Goal: Transaction & Acquisition: Subscribe to service/newsletter

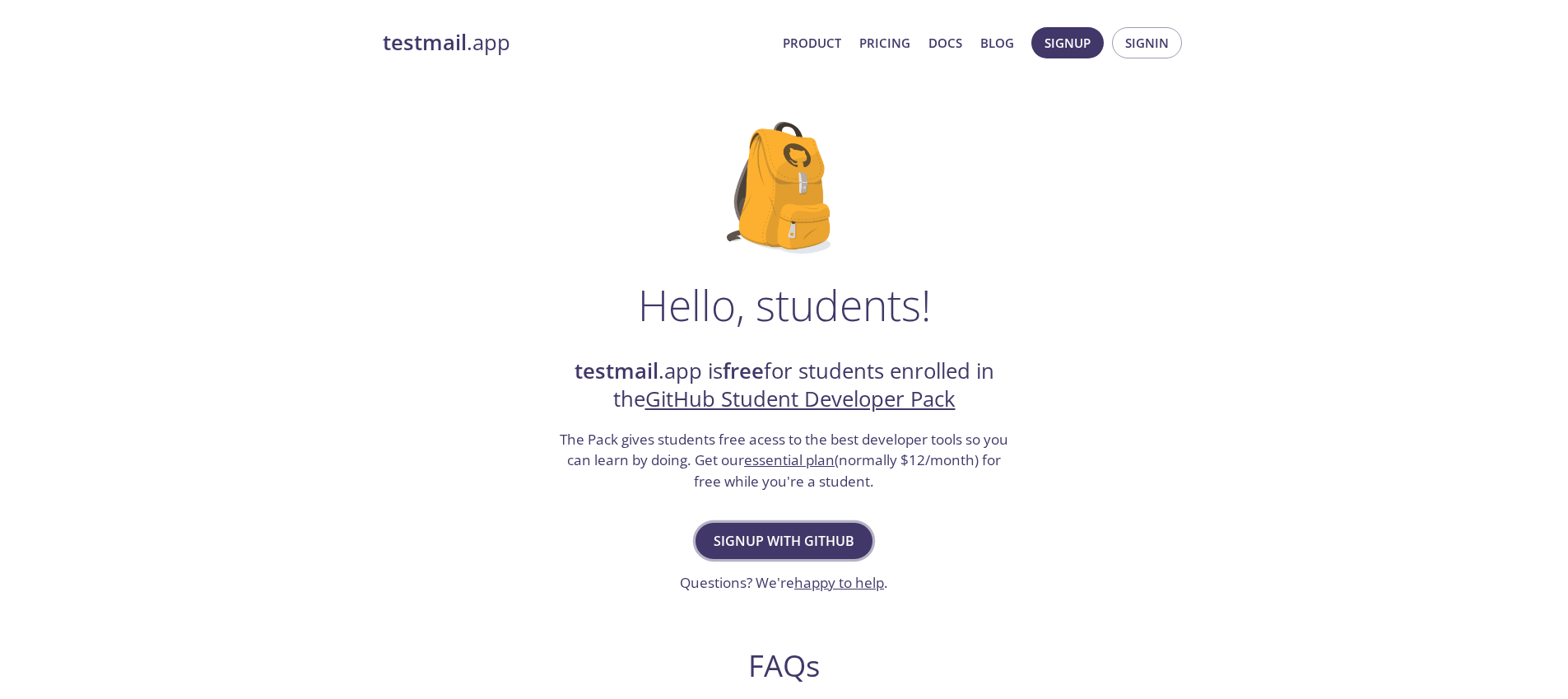
click at [823, 544] on span "Signup with GitHub" at bounding box center [784, 540] width 141 height 23
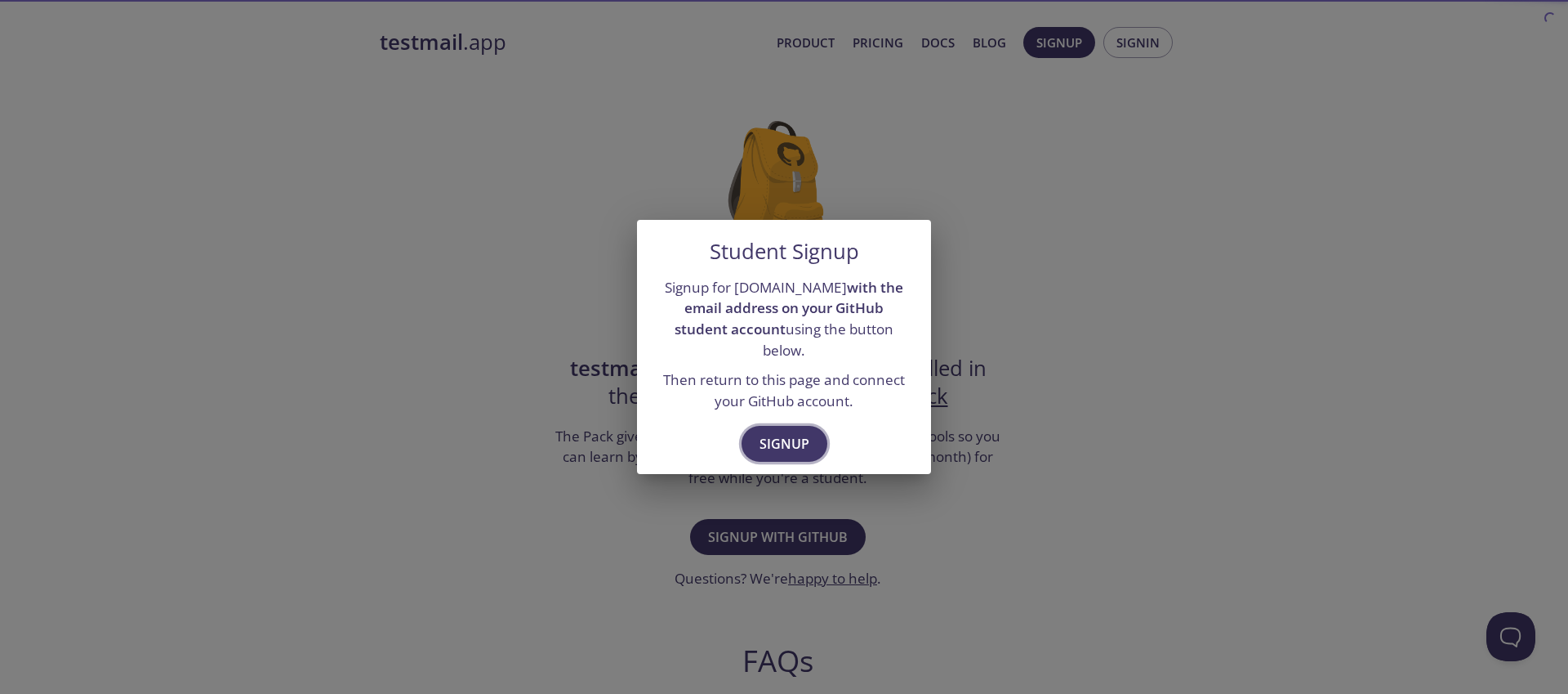
click at [782, 432] on span "Signup" at bounding box center [784, 444] width 50 height 23
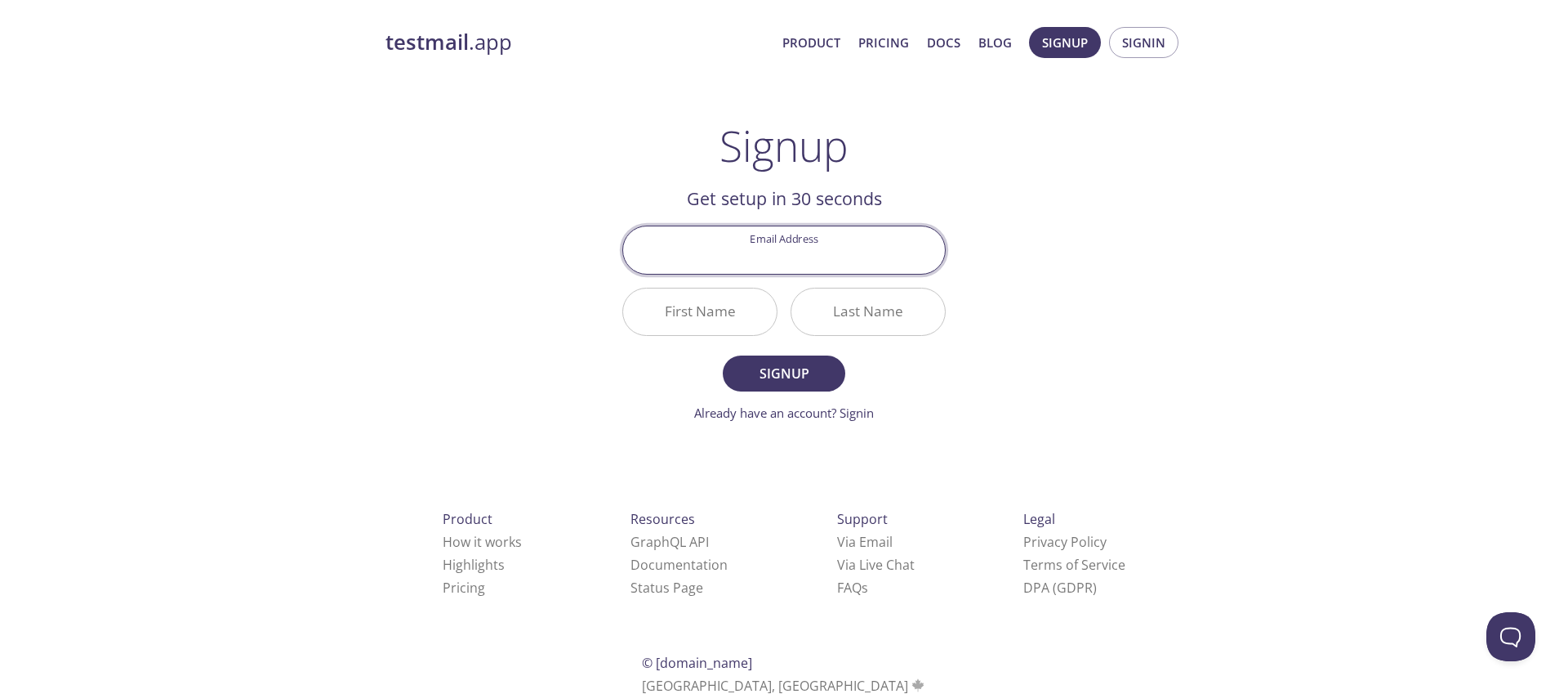
click at [813, 259] on input "Email Address" at bounding box center [784, 249] width 322 height 46
type input "[EMAIL_ADDRESS][DOMAIN_NAME]"
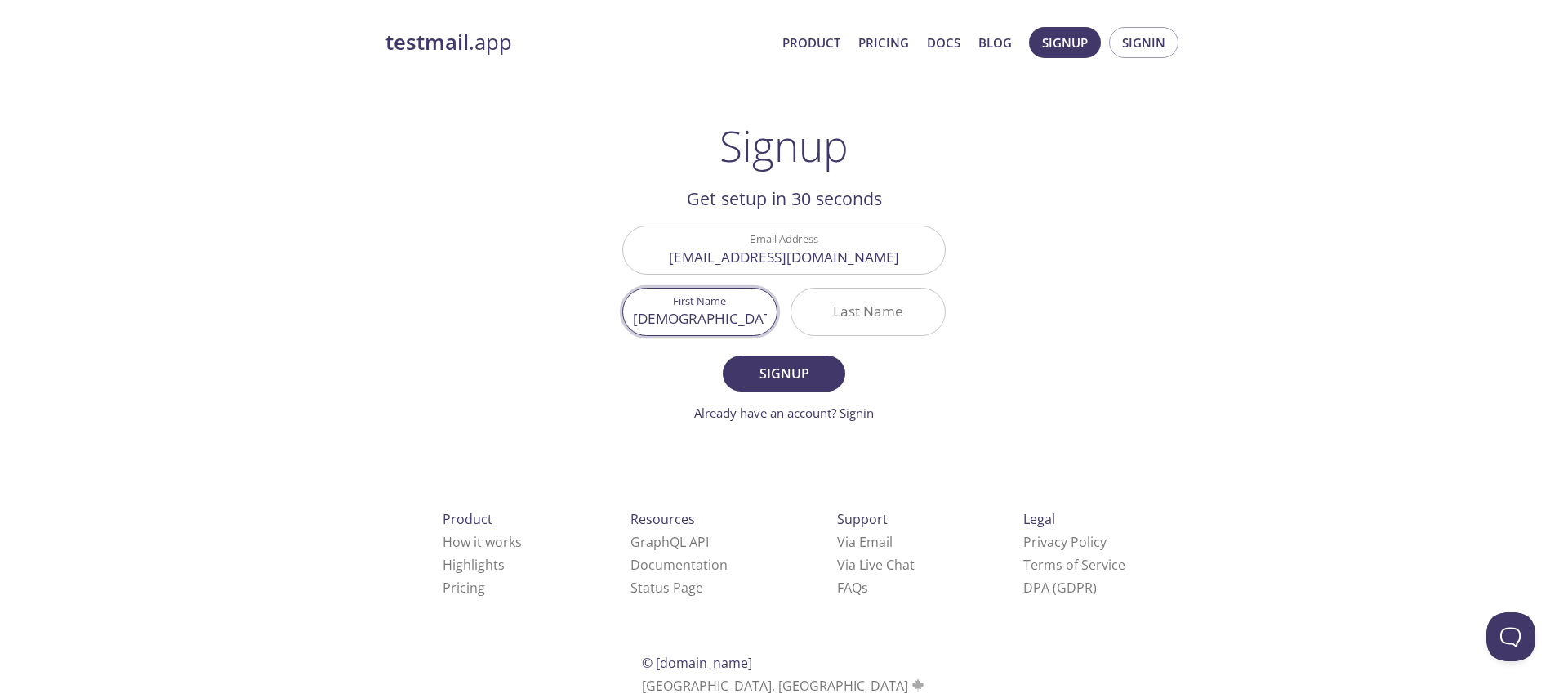
type input "[DEMOGRAPHIC_DATA]"
type input "Xasanov"
click at [723, 355] on button "Signup" at bounding box center [784, 373] width 122 height 36
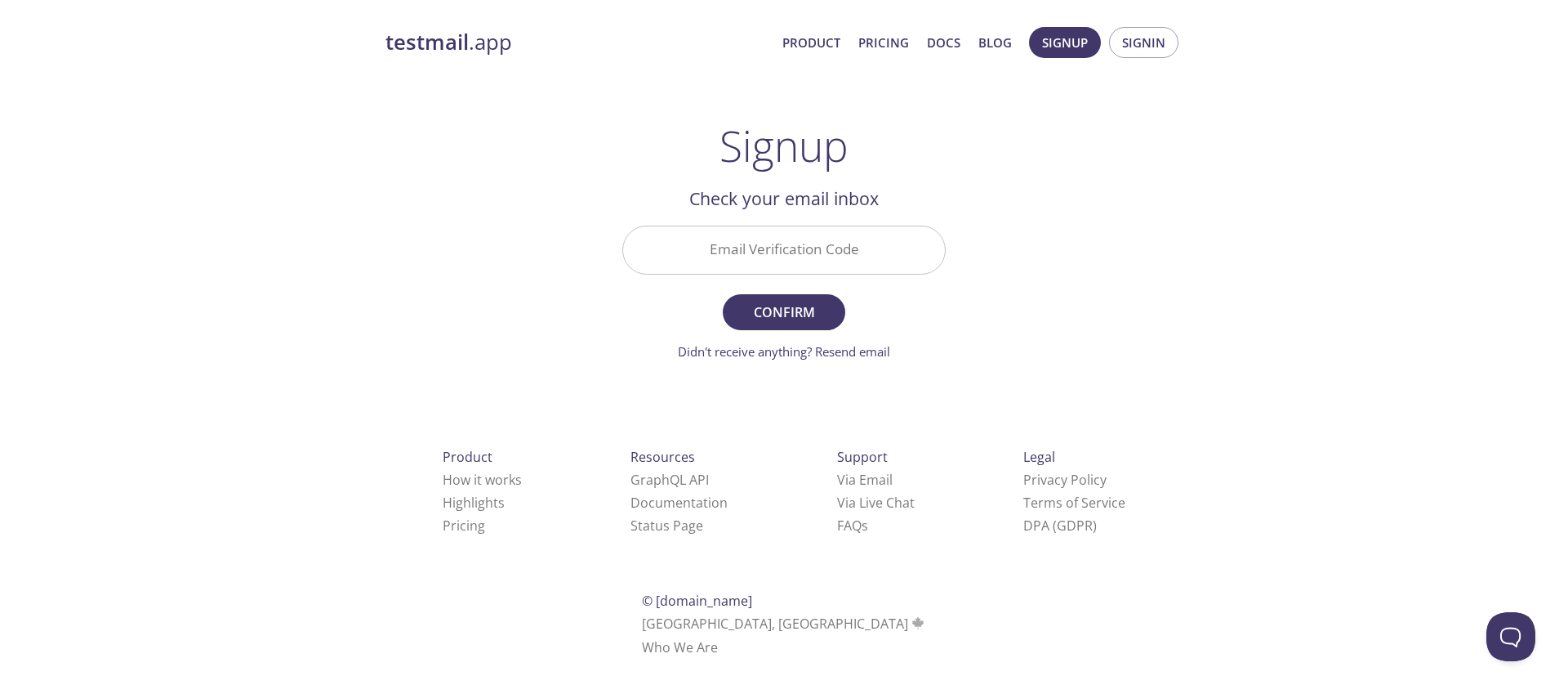
click at [808, 257] on input "Email Verification Code" at bounding box center [784, 249] width 322 height 46
paste input "JCVCLAM"
type input "JCVCLAM"
click at [802, 302] on span "Confirm" at bounding box center [784, 312] width 87 height 23
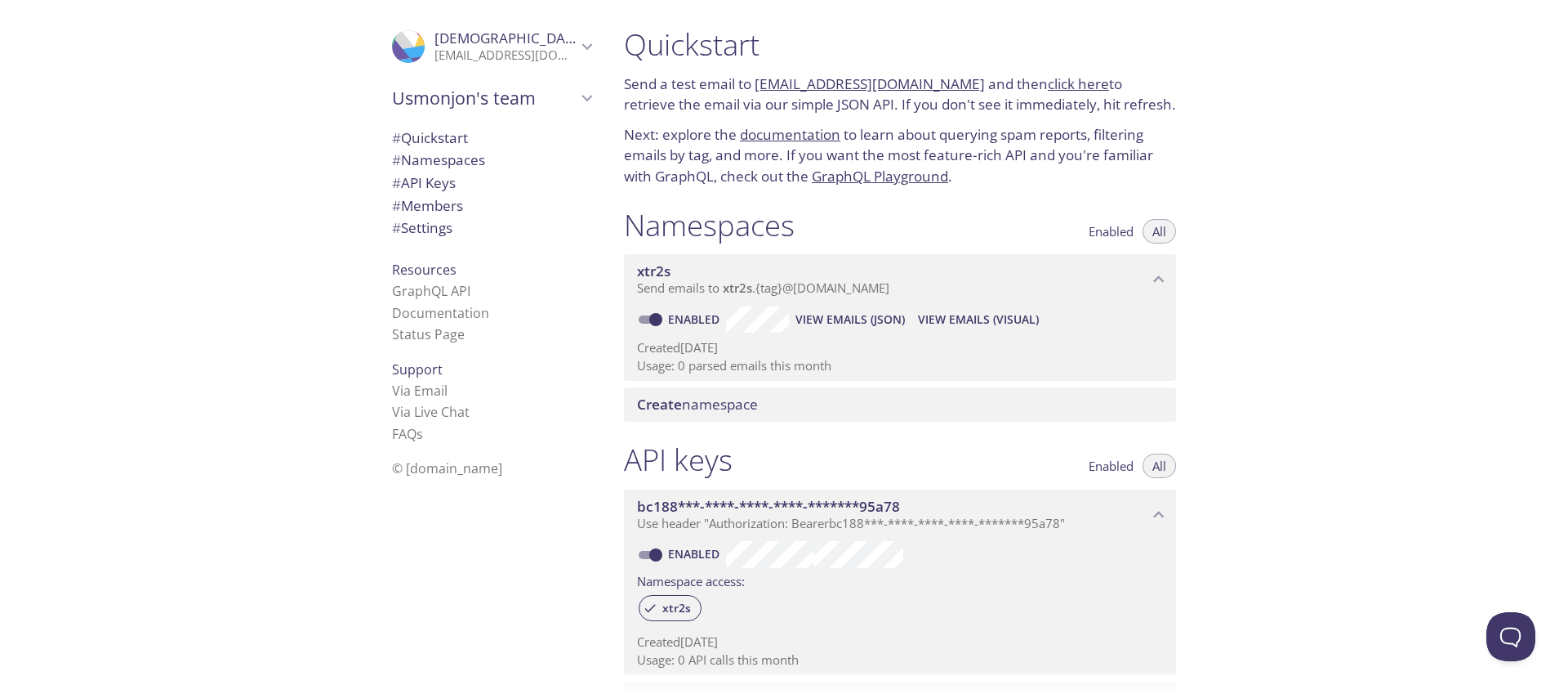
click at [873, 315] on span "View Emails (JSON)" at bounding box center [850, 319] width 109 height 19
click at [984, 324] on span "View Emails (Visual)" at bounding box center [978, 319] width 121 height 19
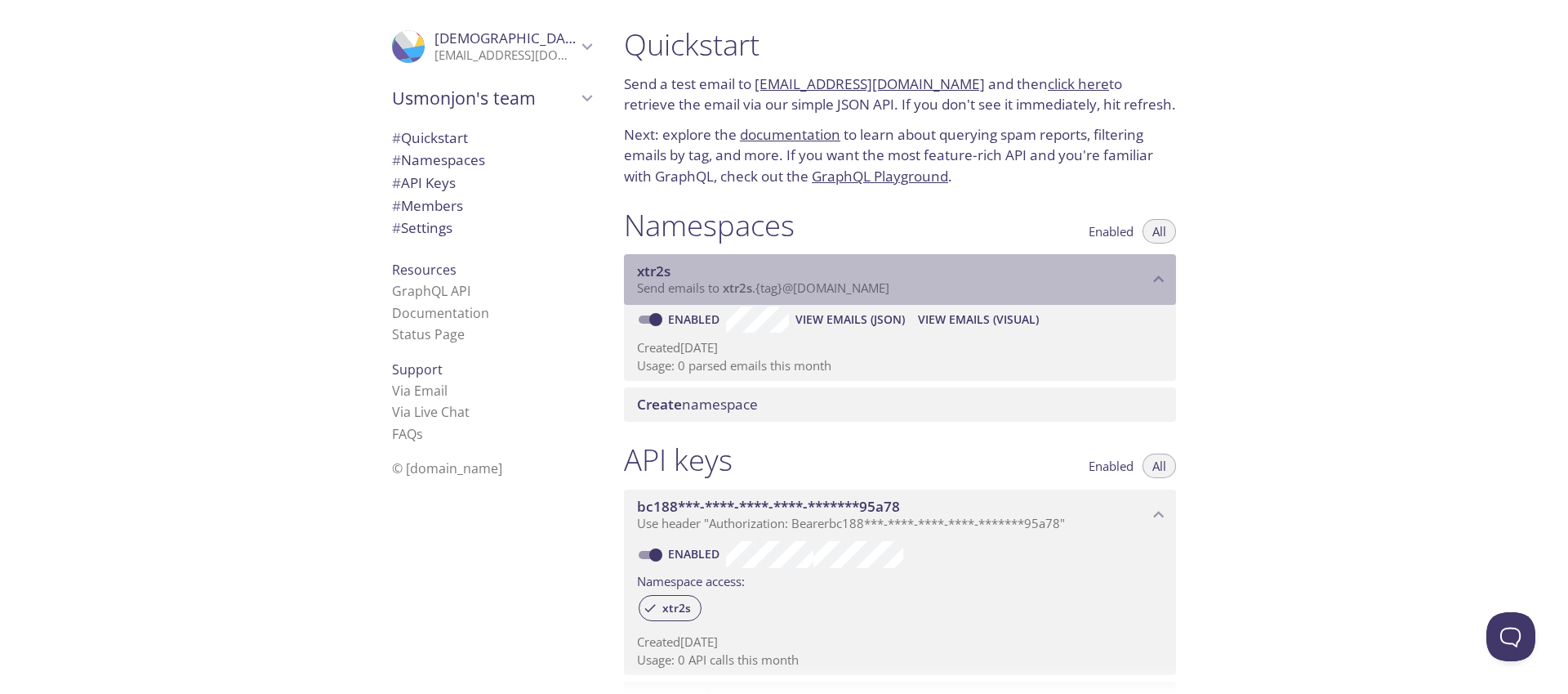
drag, startPoint x: 722, startPoint y: 292, endPoint x: 897, endPoint y: 295, distance: 175.0
click at [890, 295] on span "Send emails to xtr2s . {tag} @[DOMAIN_NAME]" at bounding box center [763, 287] width 252 height 17
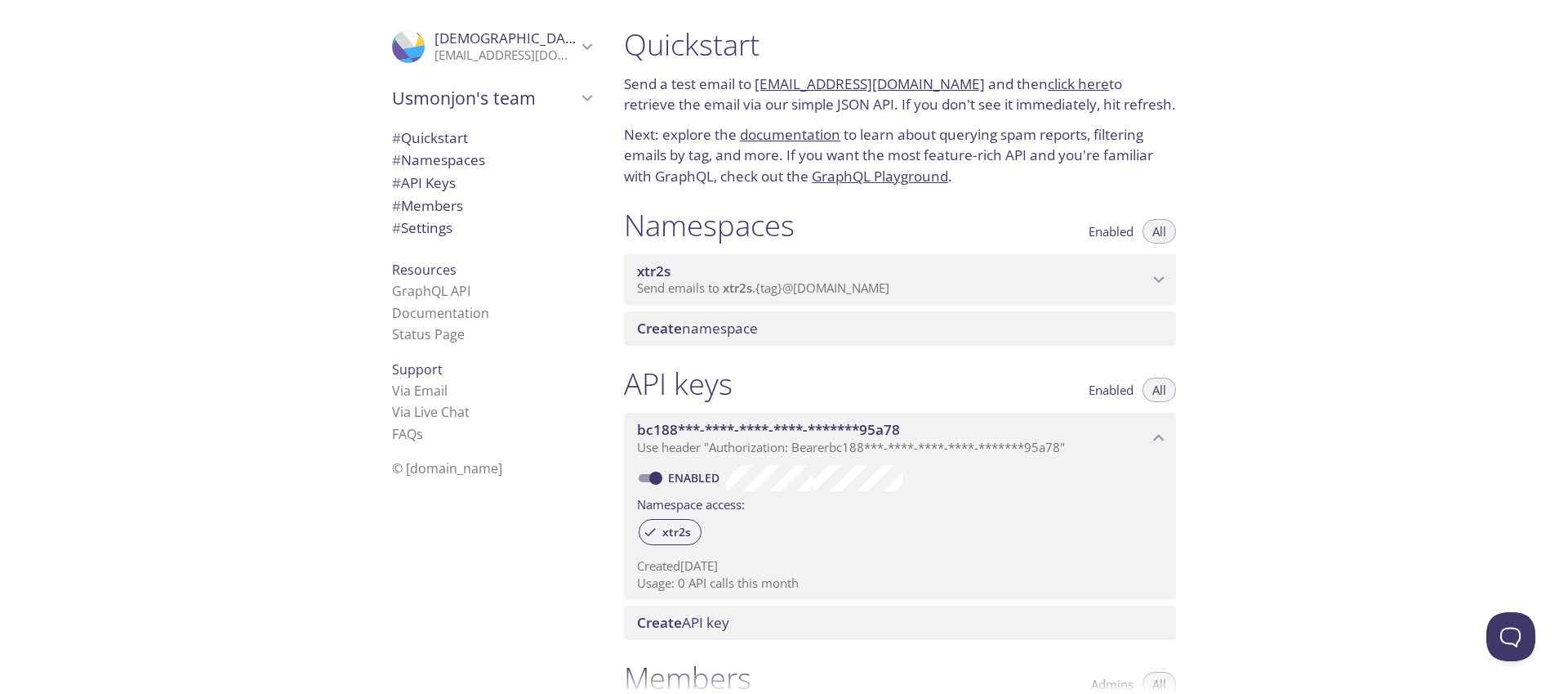
click at [890, 295] on span "Send emails to xtr2s . {tag} @[DOMAIN_NAME]" at bounding box center [763, 287] width 252 height 17
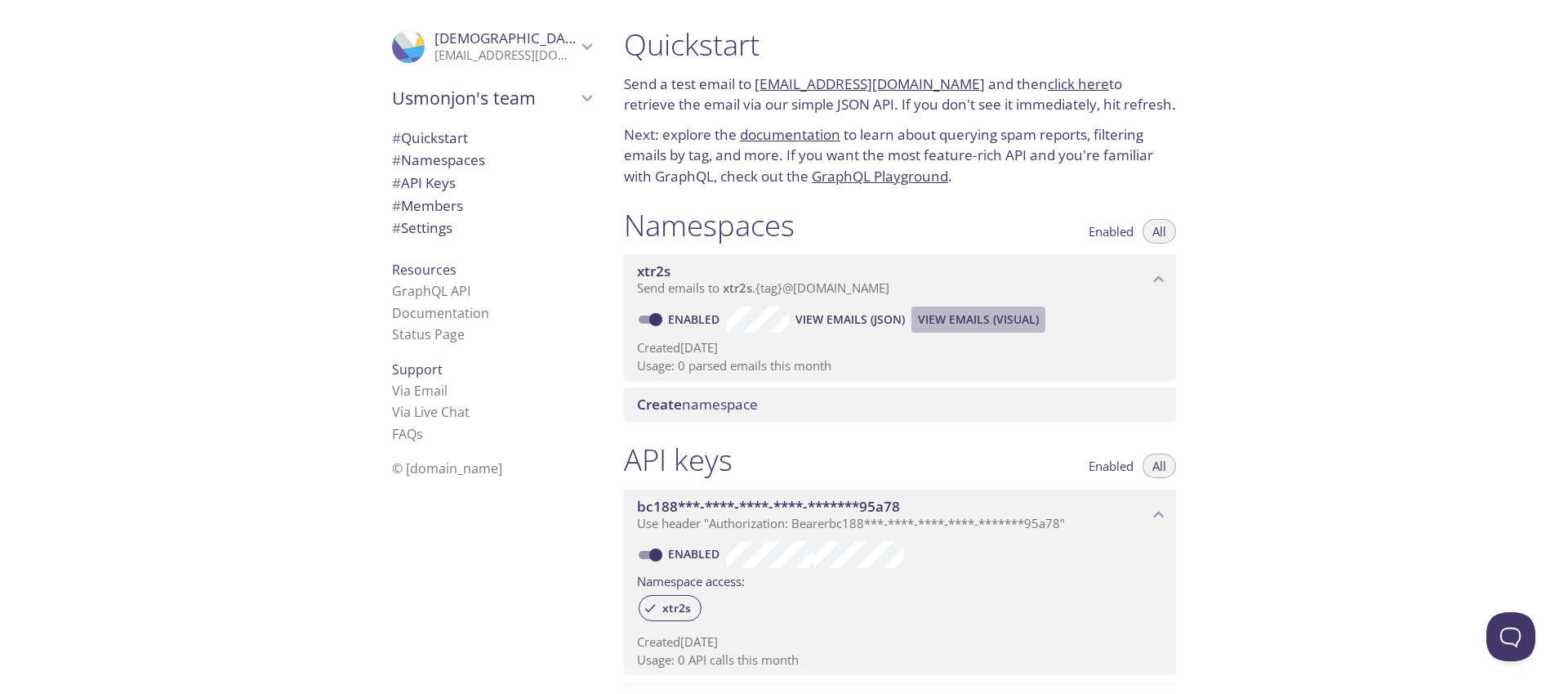
click at [1011, 319] on span "View Emails (Visual)" at bounding box center [978, 319] width 121 height 19
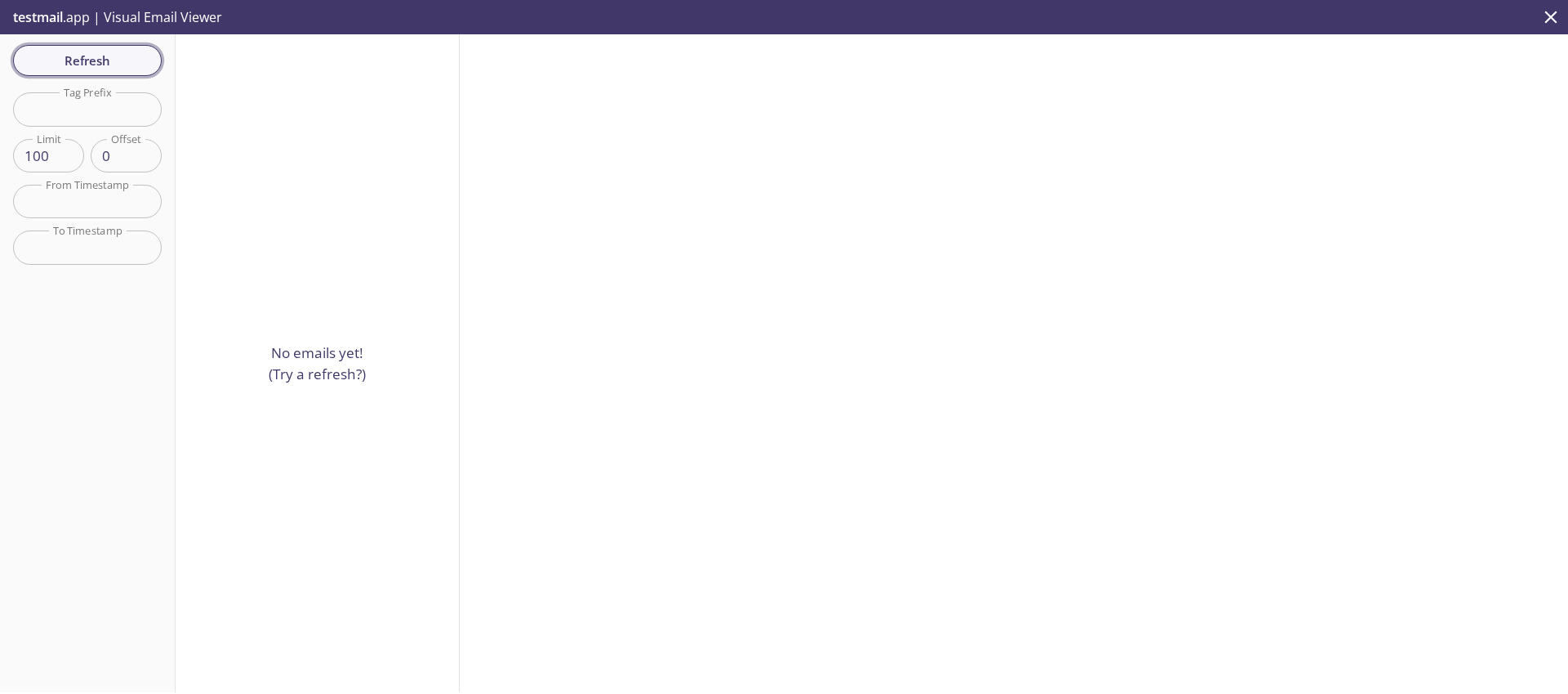
click at [122, 69] on span "Refresh" at bounding box center [88, 60] width 122 height 21
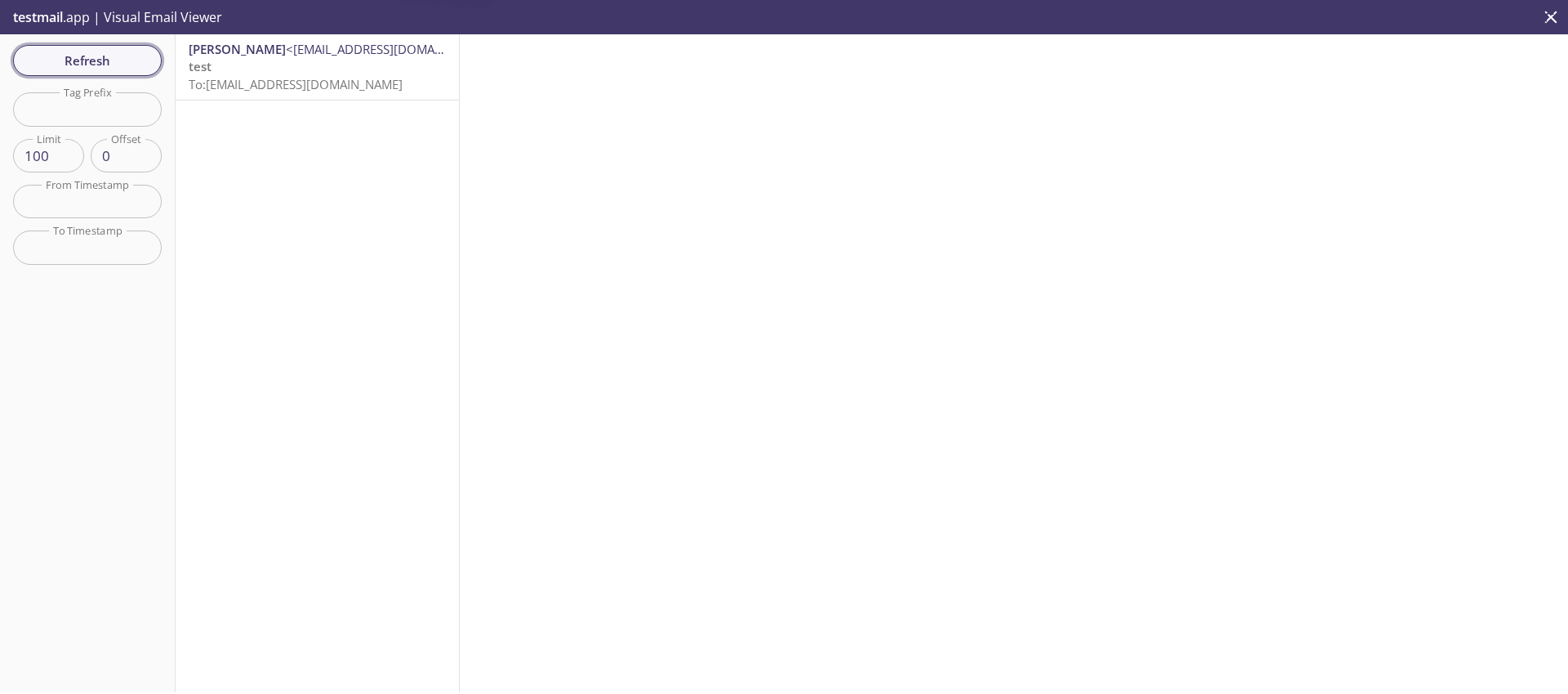
click at [122, 68] on span "Refresh" at bounding box center [88, 60] width 122 height 21
click at [276, 67] on p "test To: [EMAIL_ADDRESS][DOMAIN_NAME]" at bounding box center [318, 75] width 257 height 35
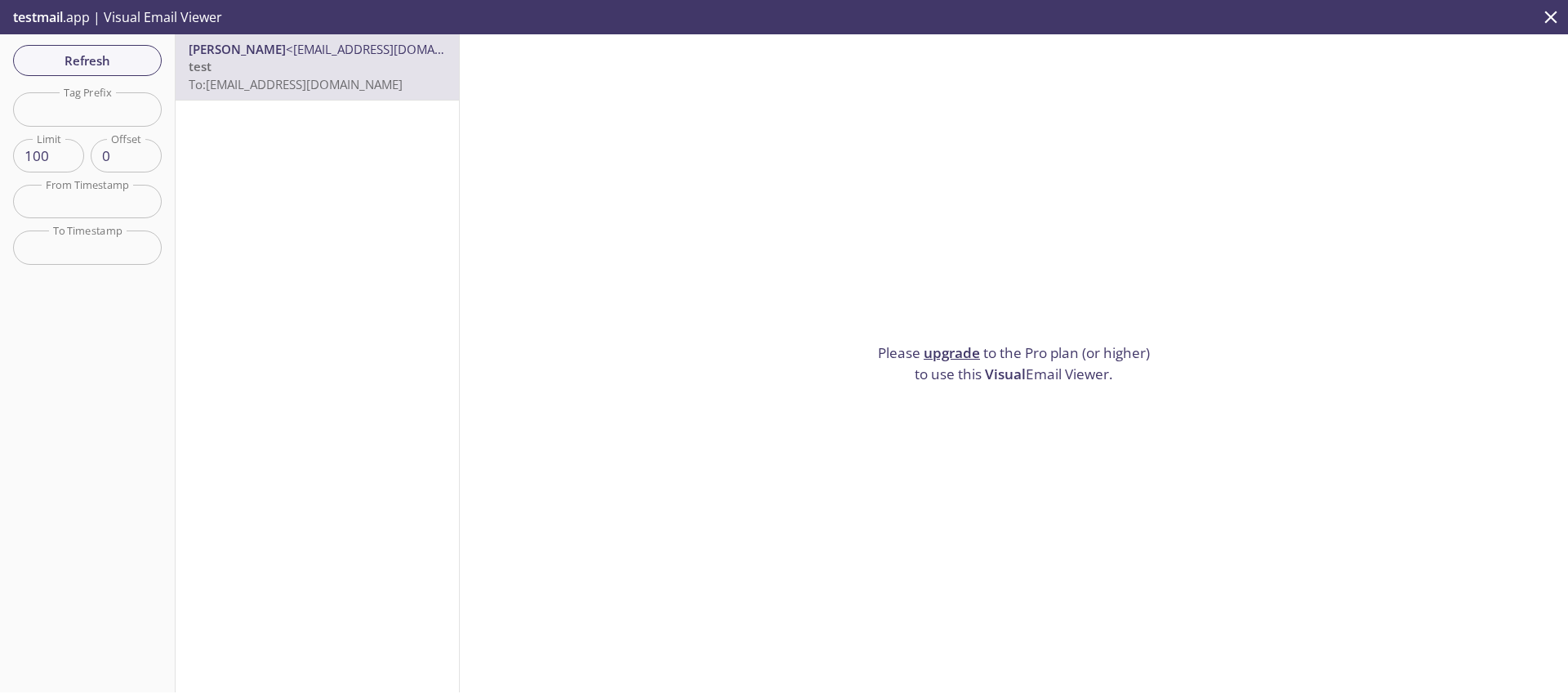
click at [940, 346] on link "upgrade" at bounding box center [952, 352] width 56 height 18
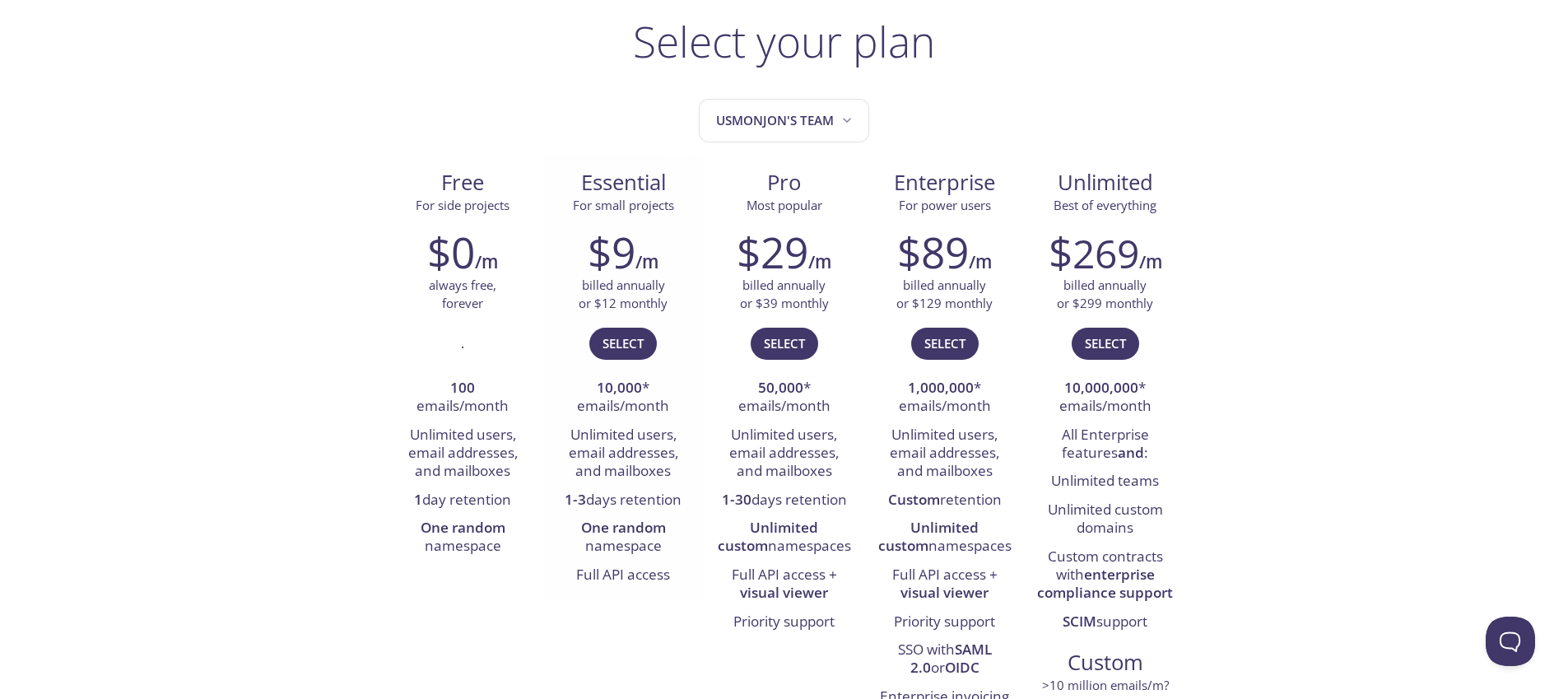
scroll to position [100, 0]
